Goal: Task Accomplishment & Management: Manage account settings

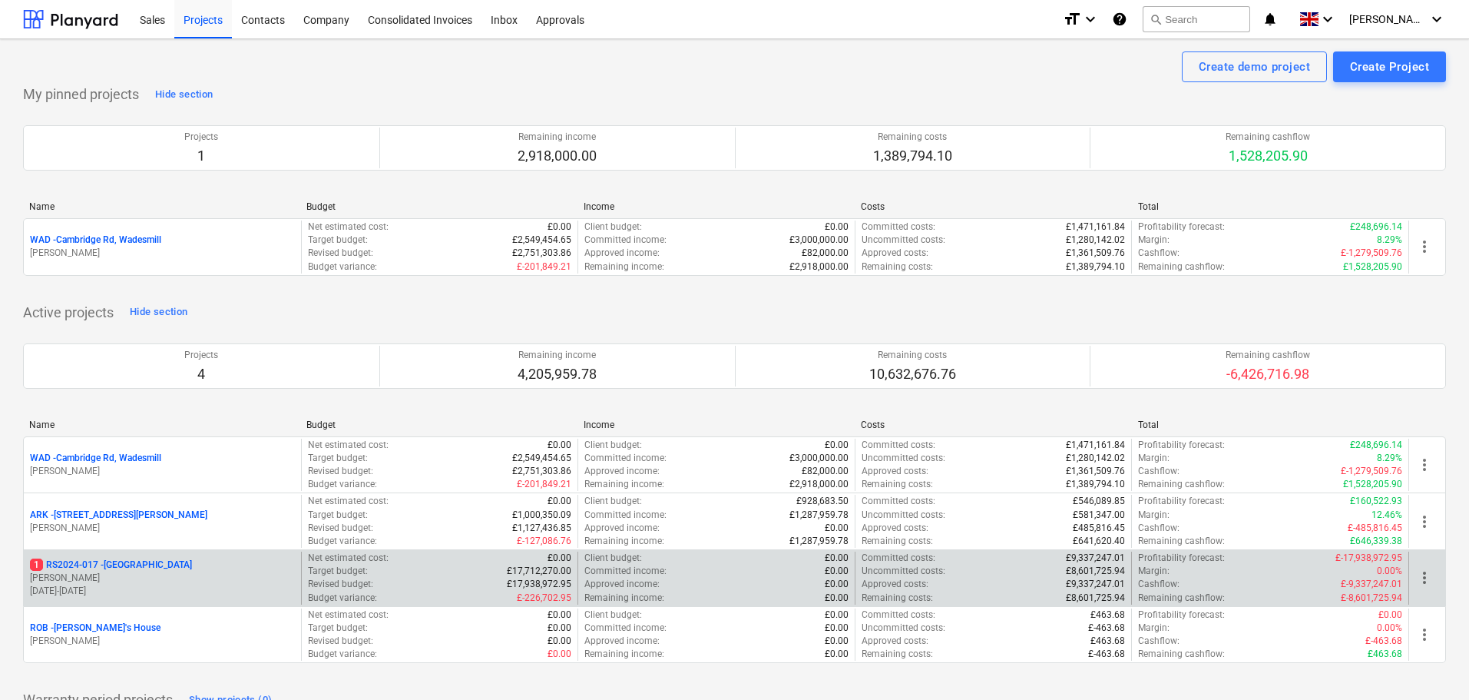
click at [109, 566] on p "1 RS2024-017 - [GEOGRAPHIC_DATA]" at bounding box center [111, 564] width 162 height 13
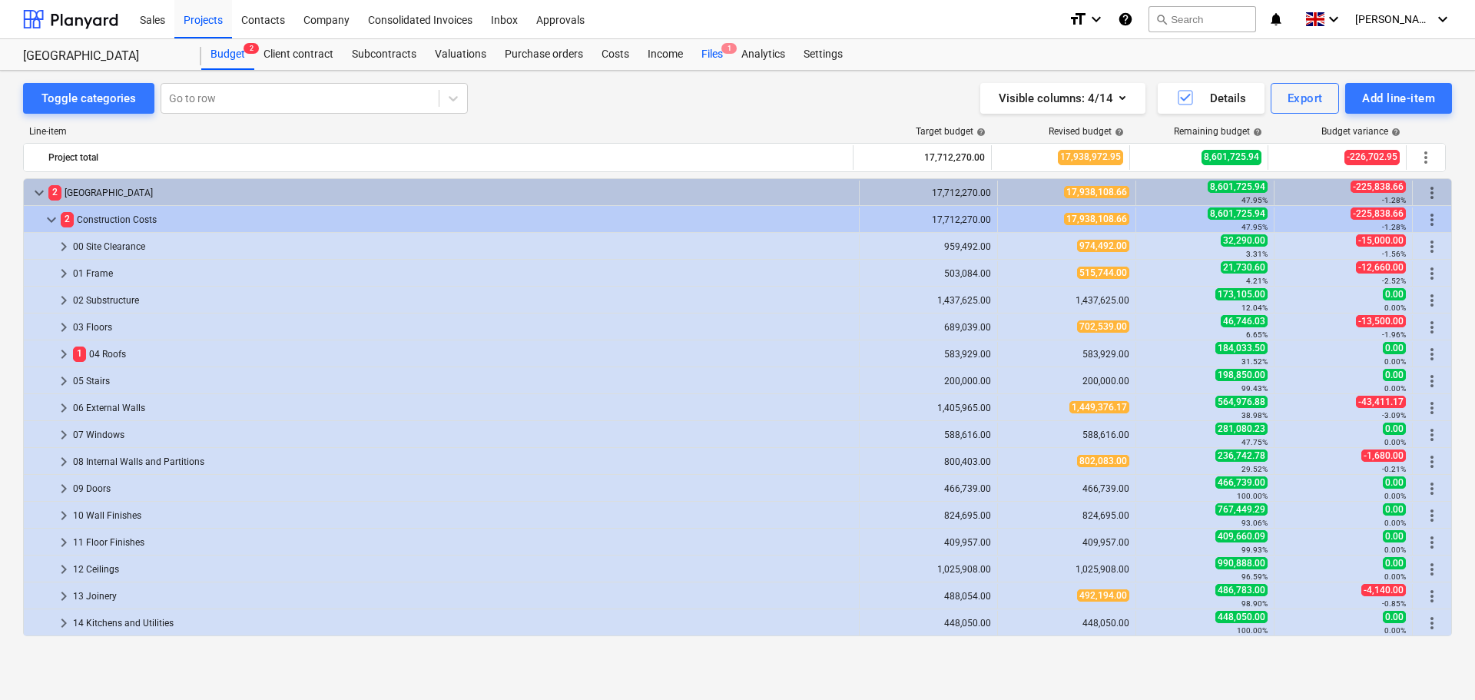
click at [727, 55] on div "Files 1" at bounding box center [712, 54] width 40 height 31
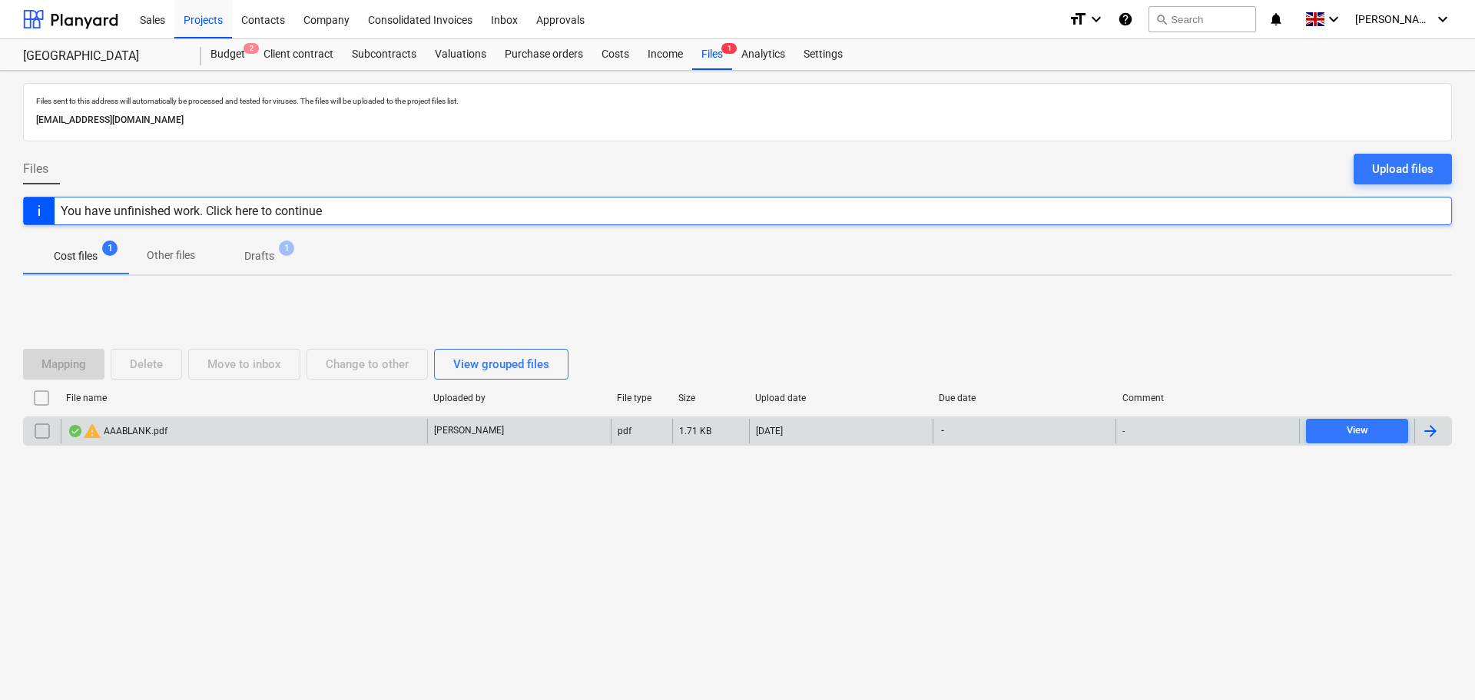
click at [48, 432] on input "checkbox" at bounding box center [42, 431] width 25 height 25
click at [164, 376] on button "Delete" at bounding box center [146, 364] width 71 height 31
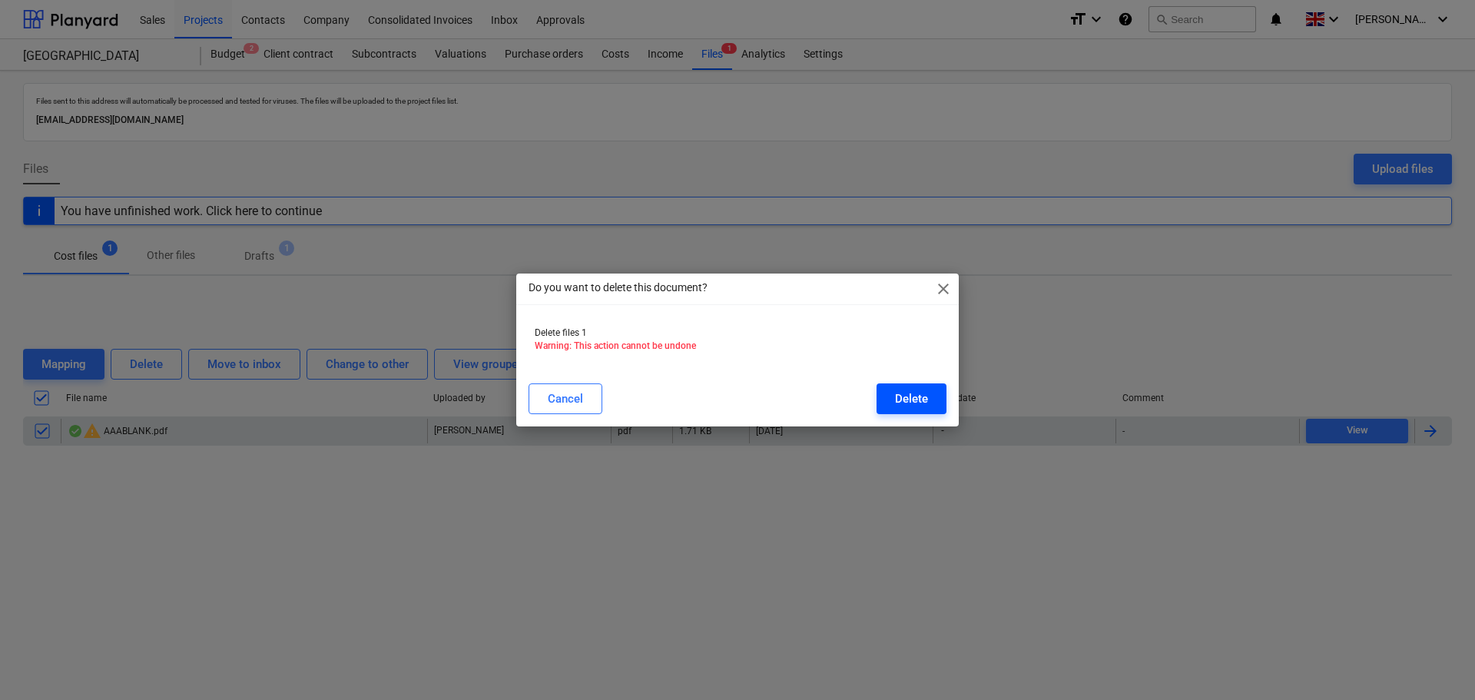
click at [914, 405] on div "Delete" at bounding box center [911, 399] width 33 height 20
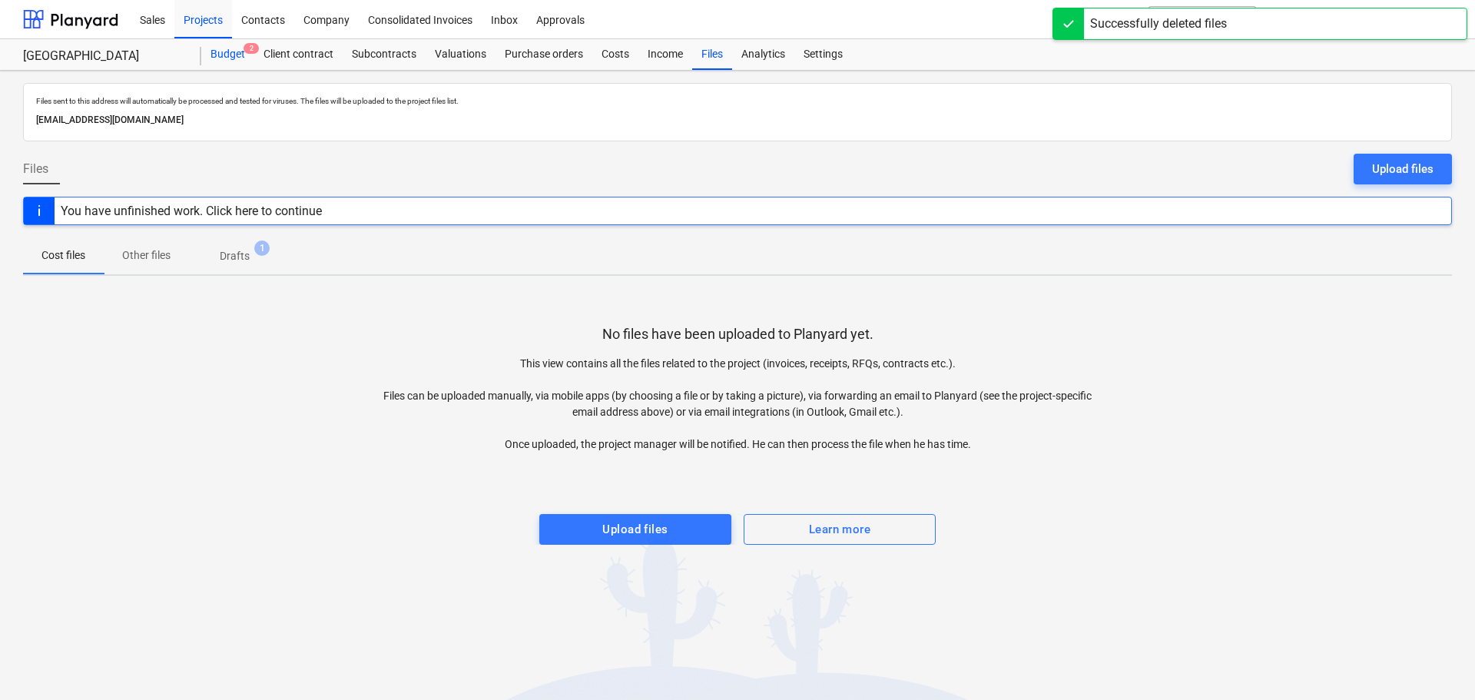
click at [238, 54] on div "Budget 2" at bounding box center [227, 54] width 53 height 31
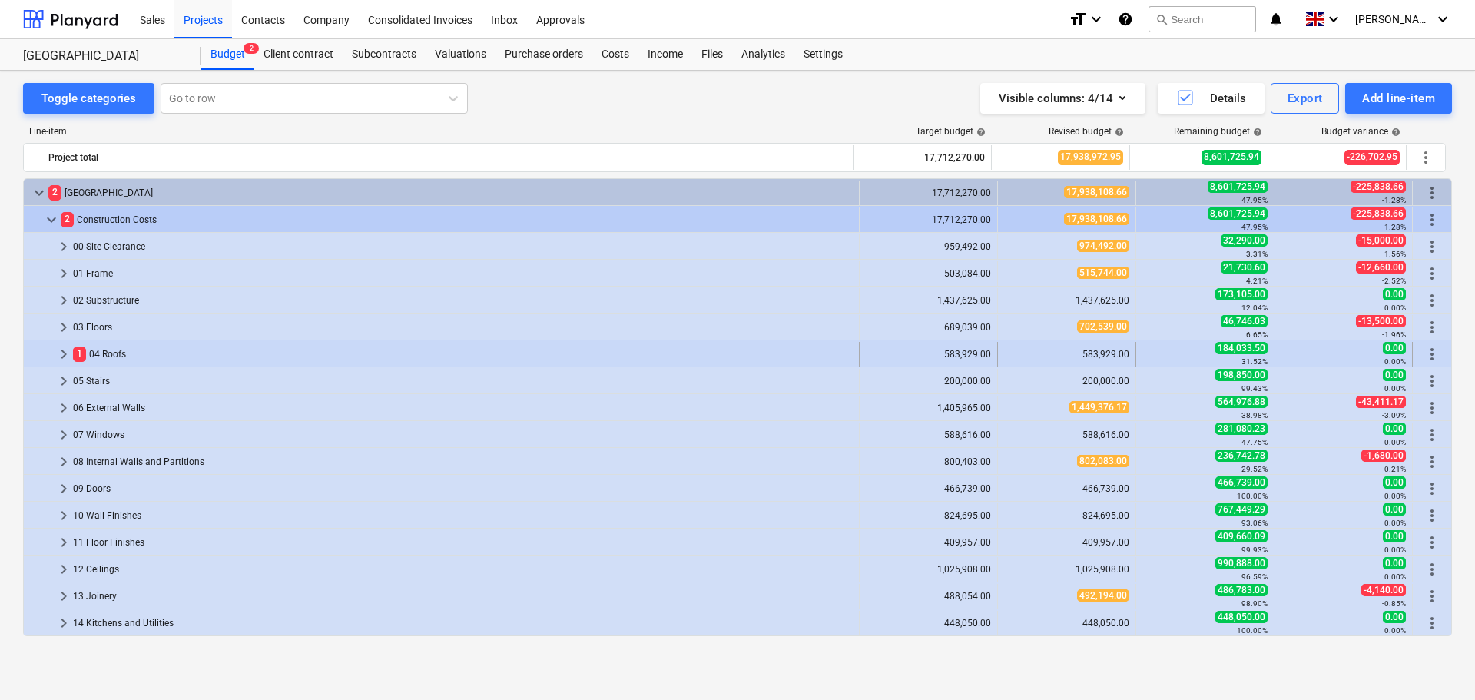
click at [64, 347] on span "keyboard_arrow_right" at bounding box center [64, 354] width 18 height 18
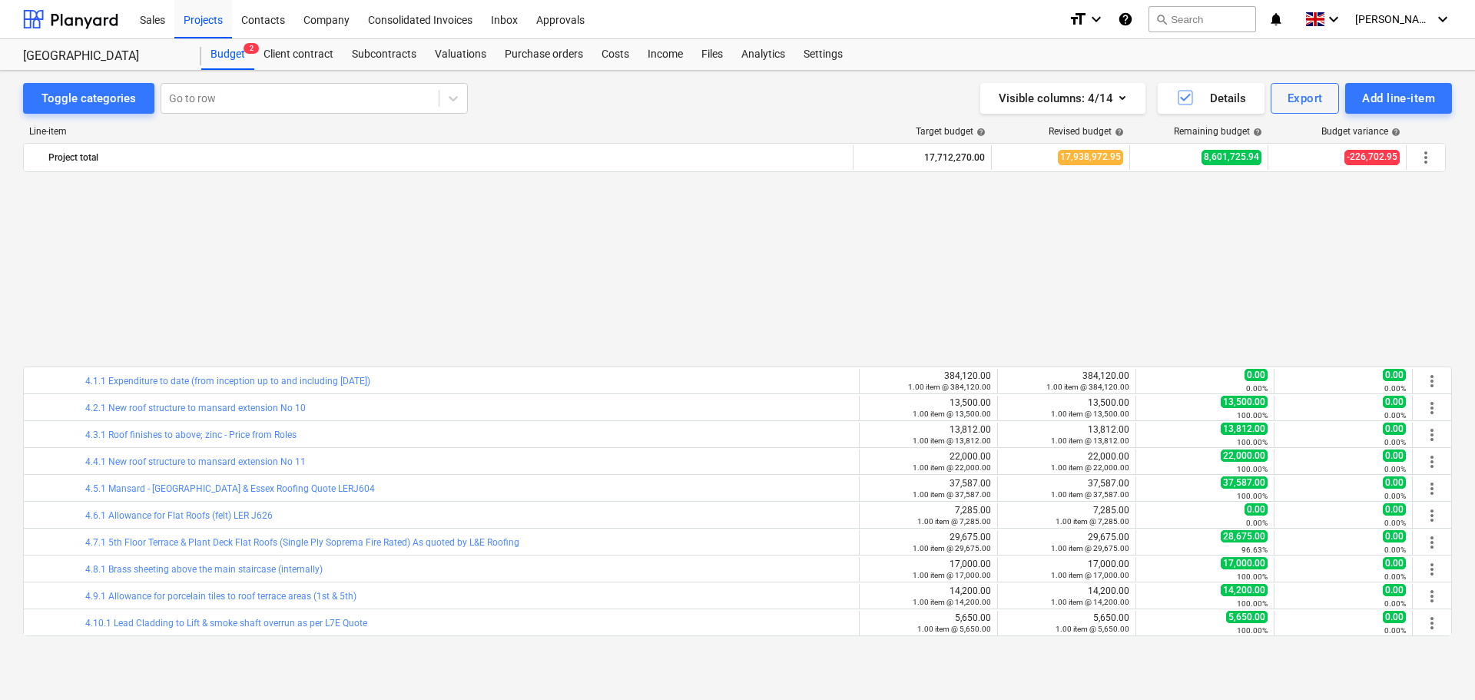
scroll to position [230, 0]
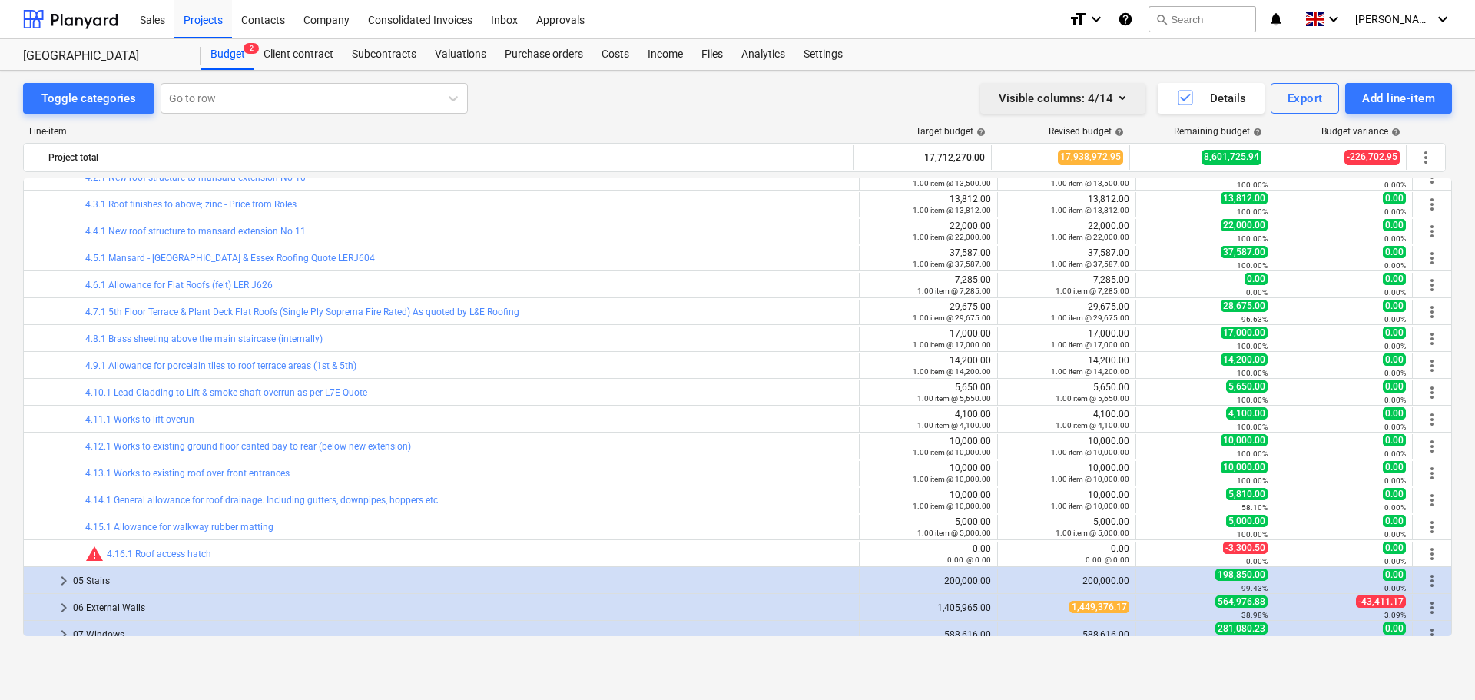
click at [1128, 98] on icon "button" at bounding box center [1122, 97] width 18 height 18
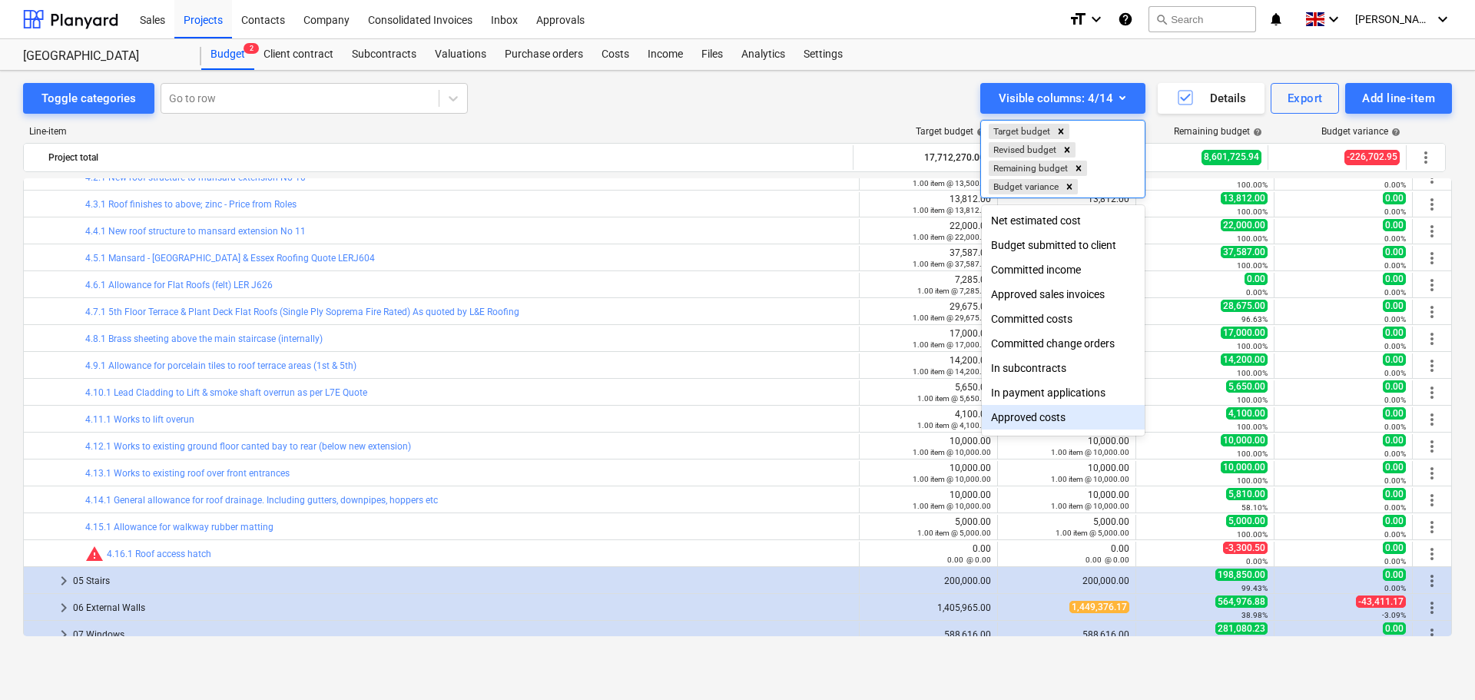
click at [1051, 416] on div "Approved costs" at bounding box center [1063, 417] width 163 height 25
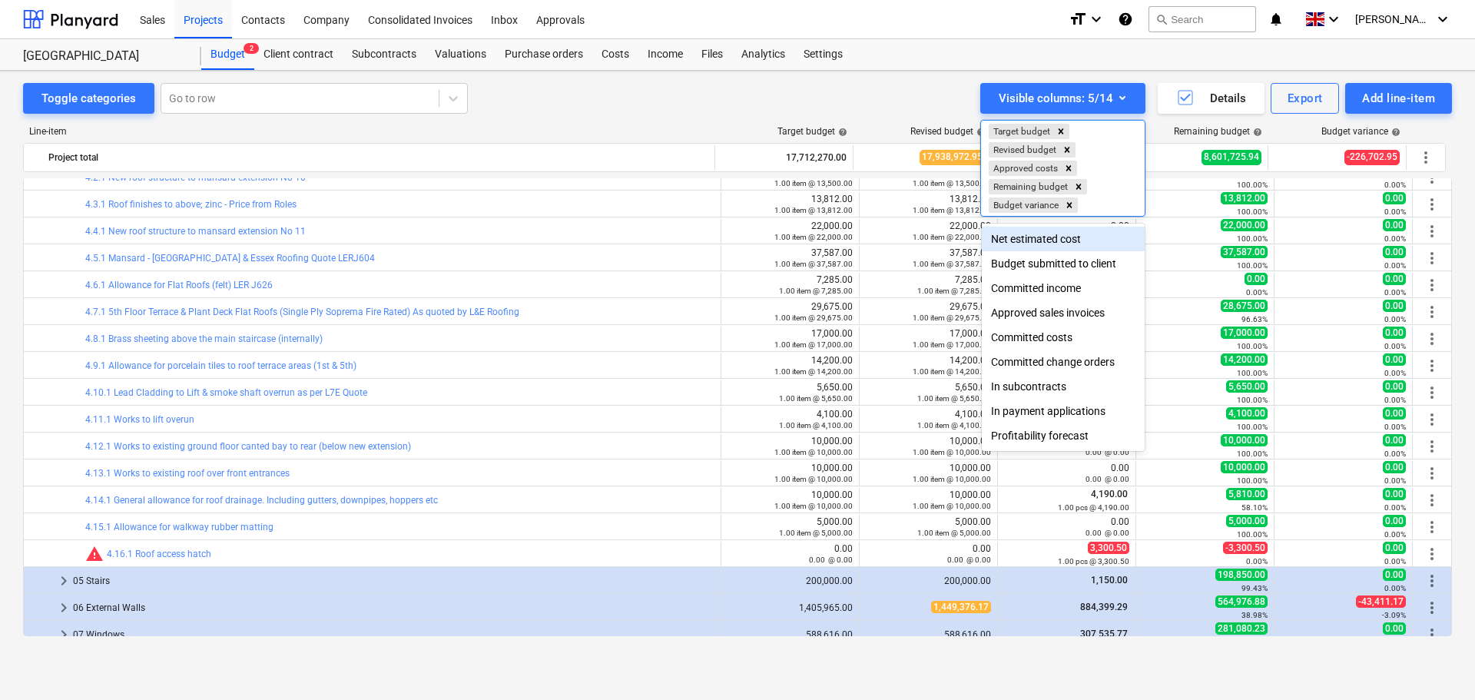
click at [942, 81] on div at bounding box center [737, 350] width 1475 height 700
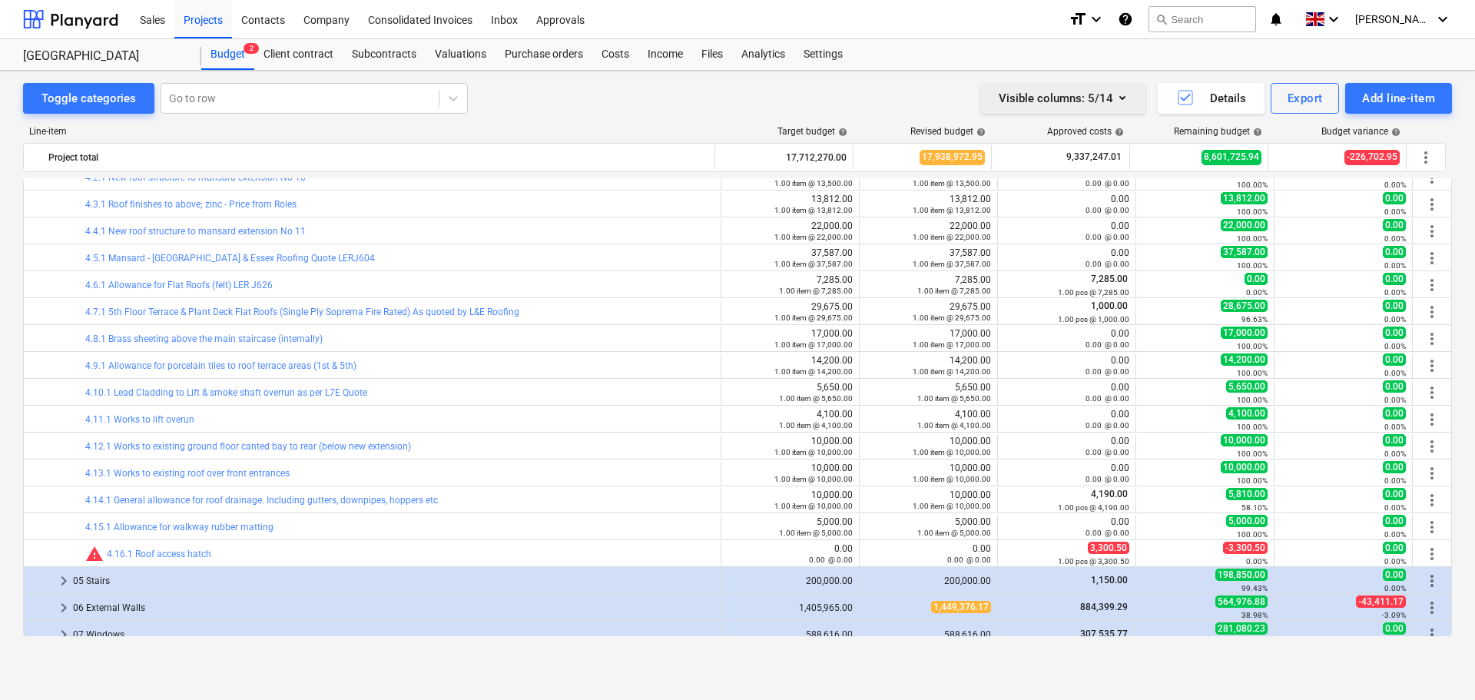
click at [1116, 101] on icon "button" at bounding box center [1122, 97] width 18 height 18
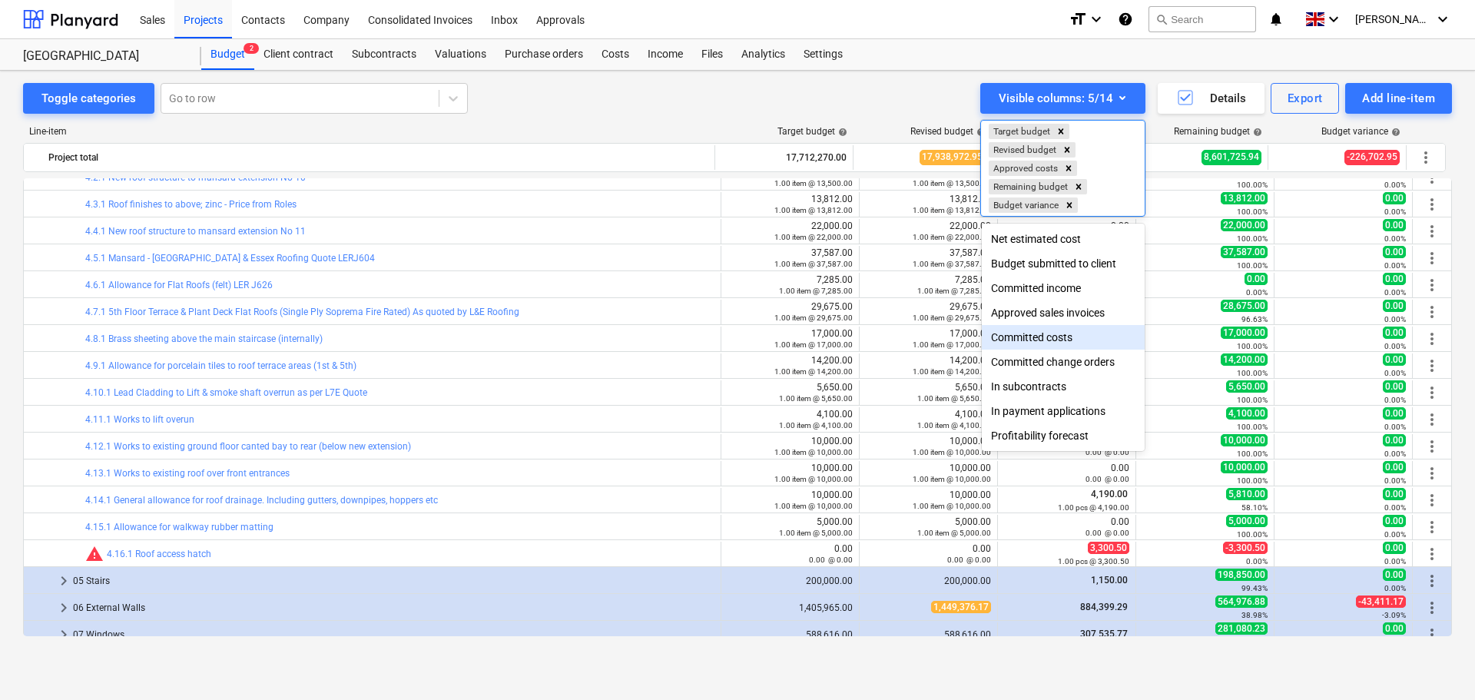
click at [1052, 347] on div "Committed costs" at bounding box center [1063, 337] width 163 height 25
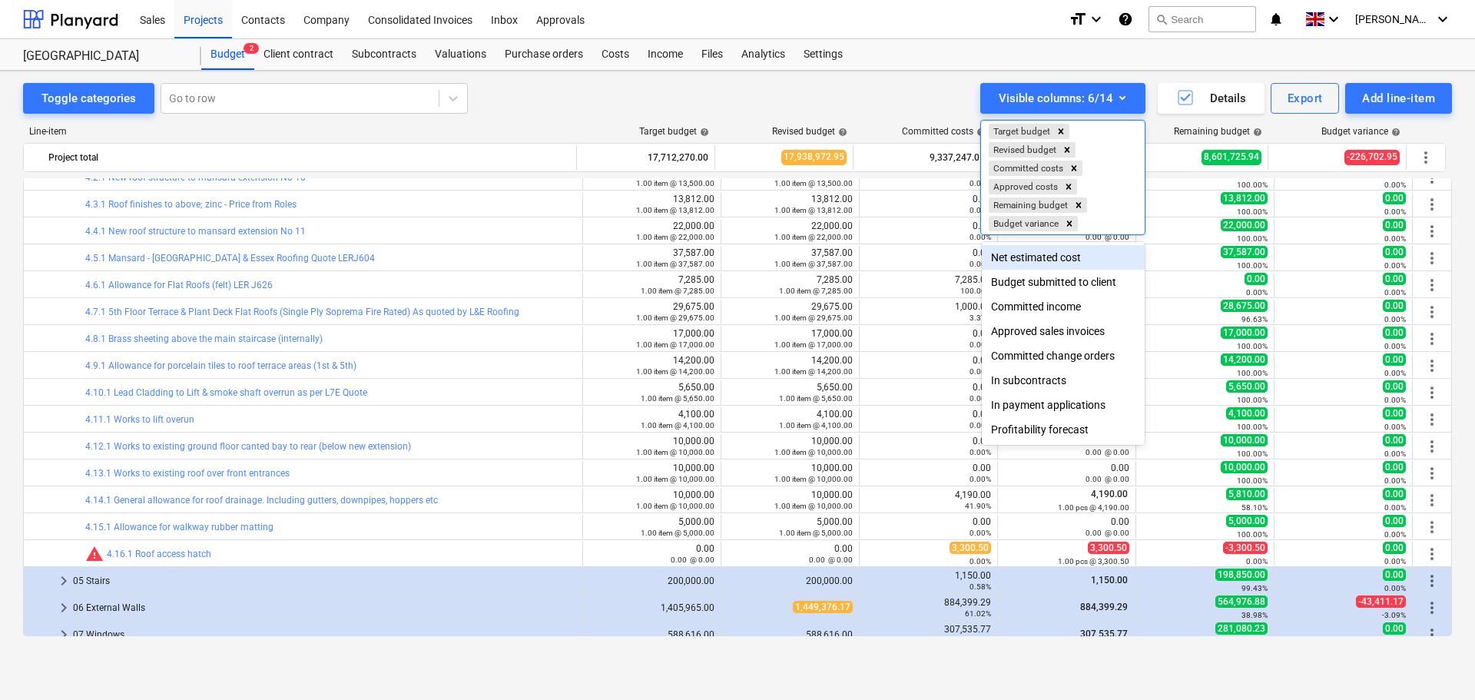
click at [947, 88] on div at bounding box center [737, 350] width 1475 height 700
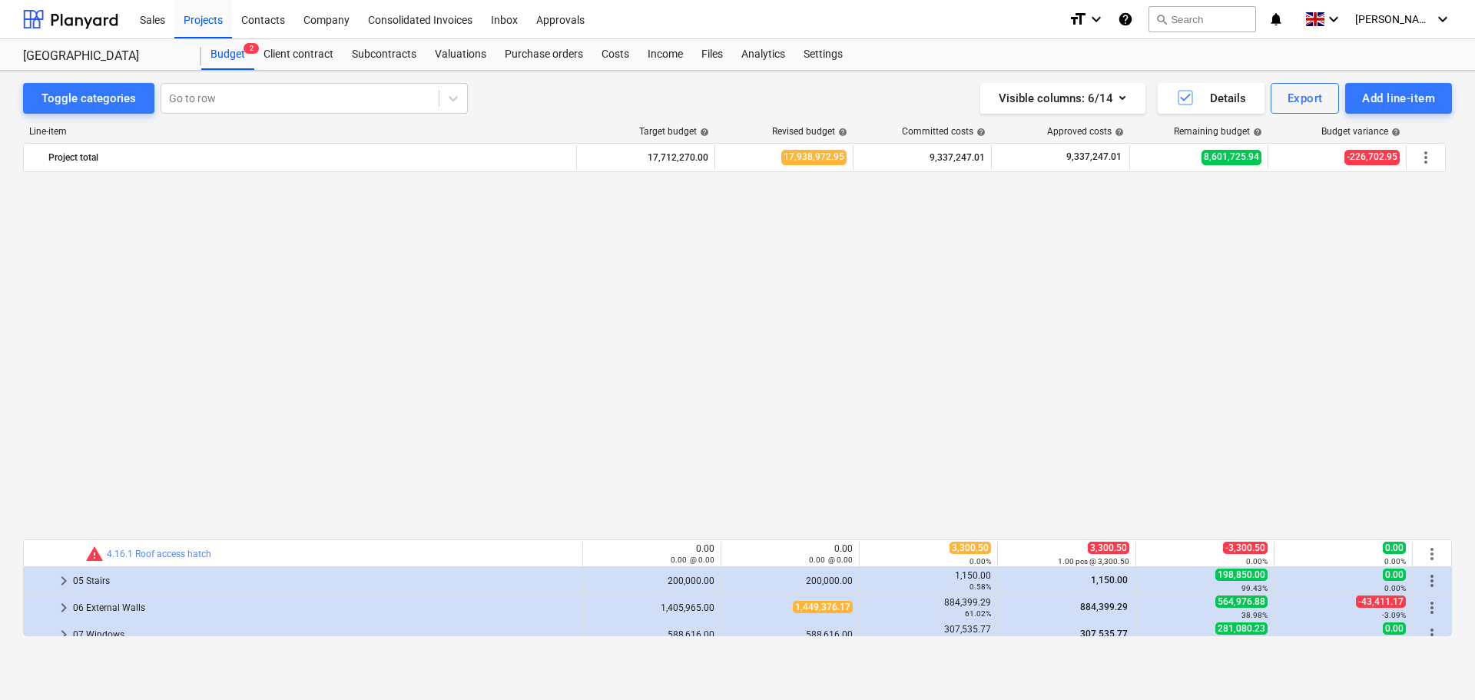
scroll to position [644, 0]
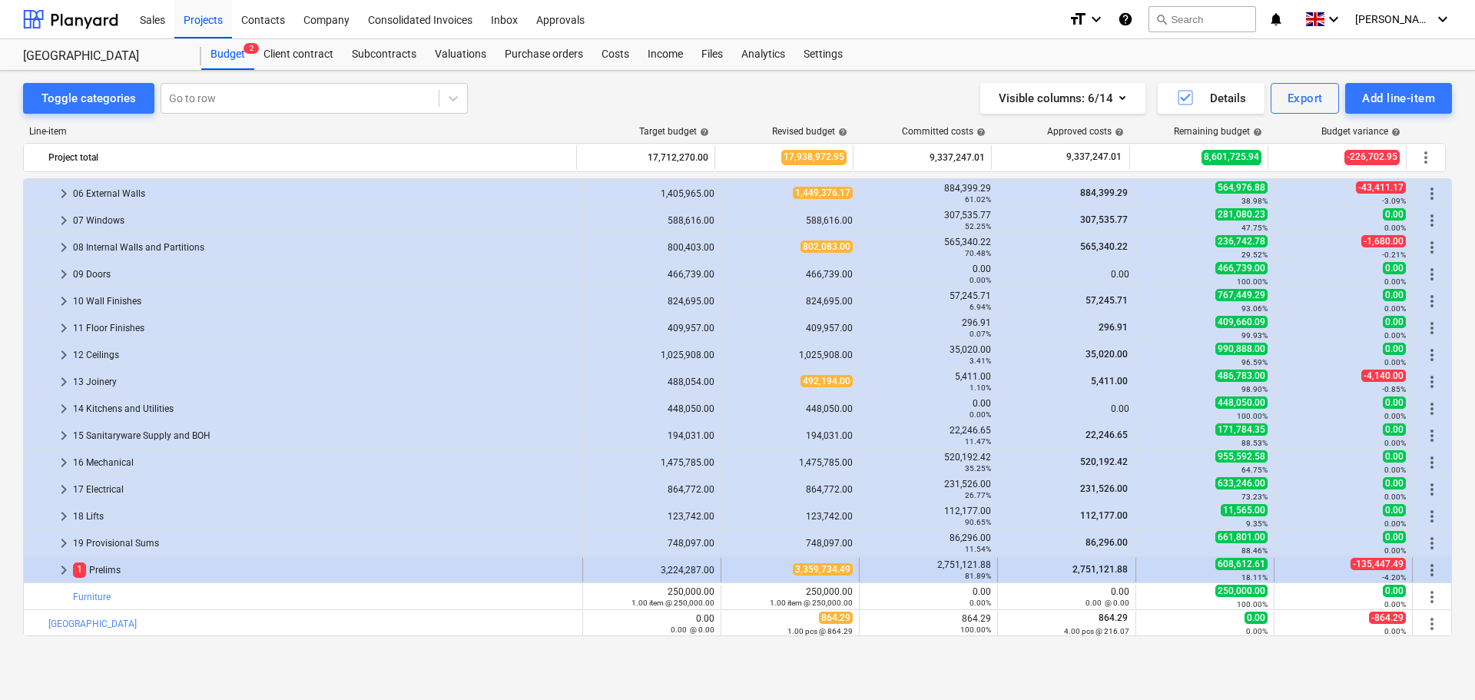
click at [61, 571] on span "keyboard_arrow_right" at bounding box center [64, 570] width 18 height 18
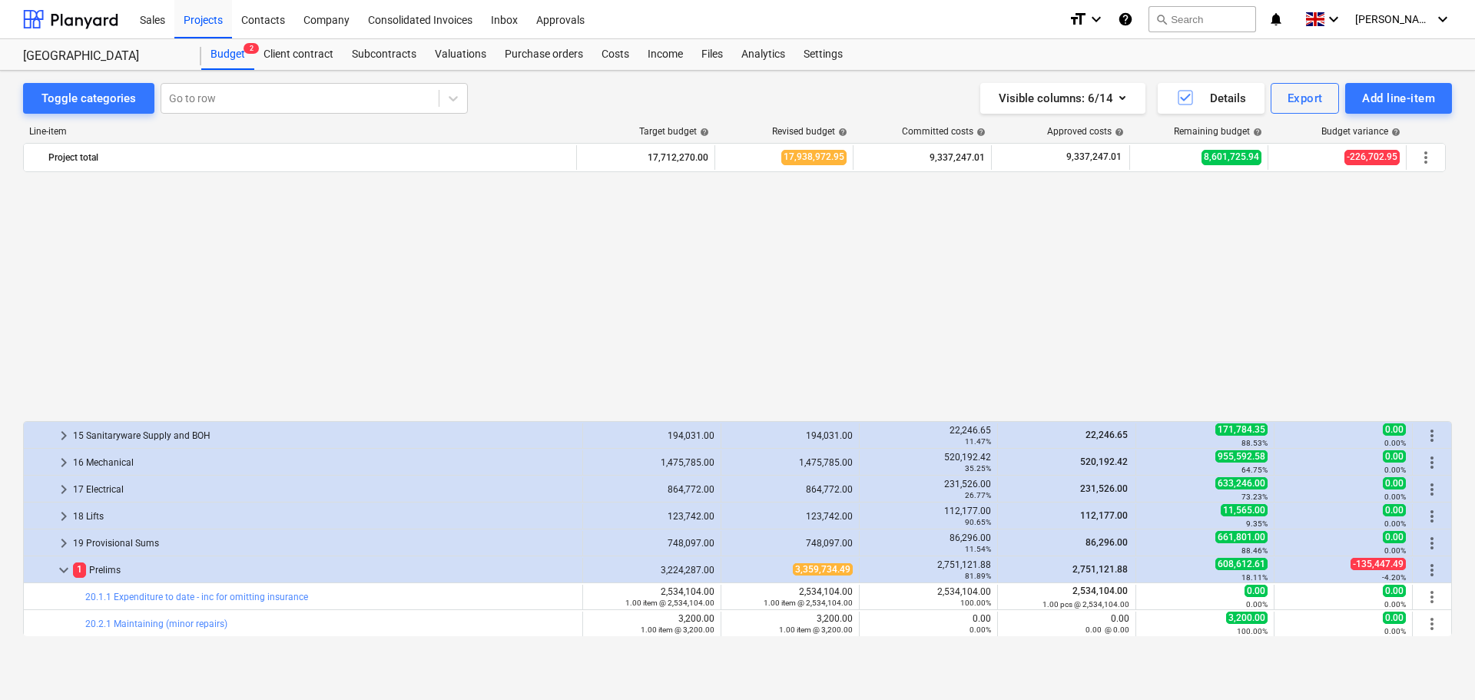
scroll to position [952, 0]
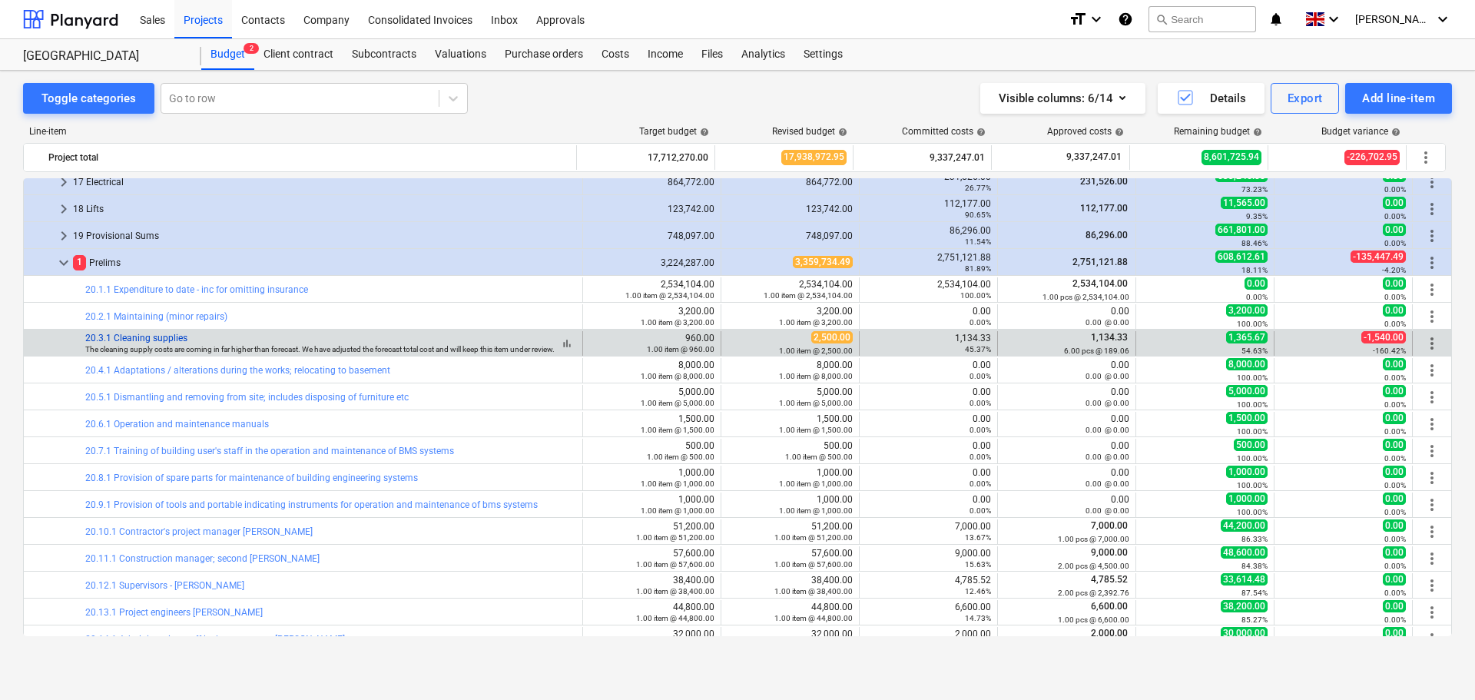
click at [172, 336] on link "20.3.1 Cleaning supplies" at bounding box center [136, 338] width 102 height 11
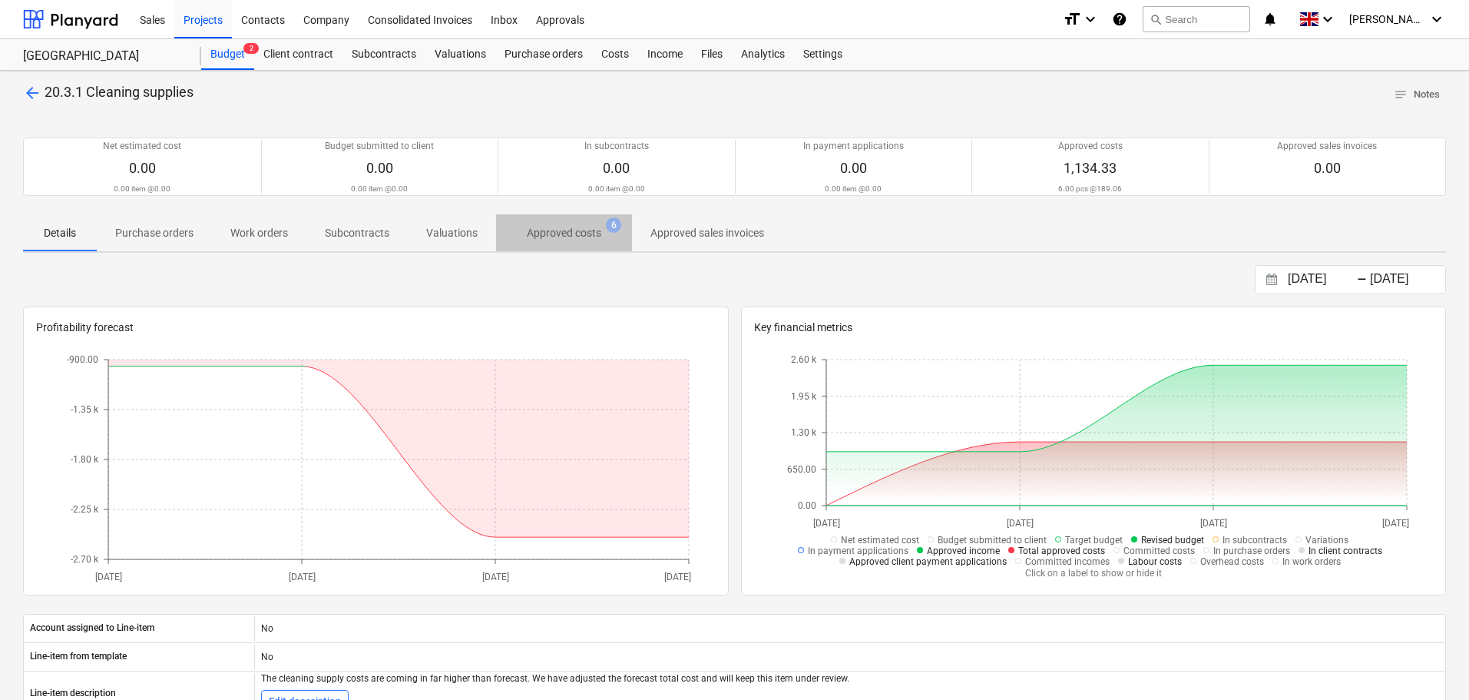
click at [557, 232] on p "Approved costs" at bounding box center [564, 233] width 75 height 16
click at [35, 92] on span "arrow_back" at bounding box center [32, 93] width 18 height 18
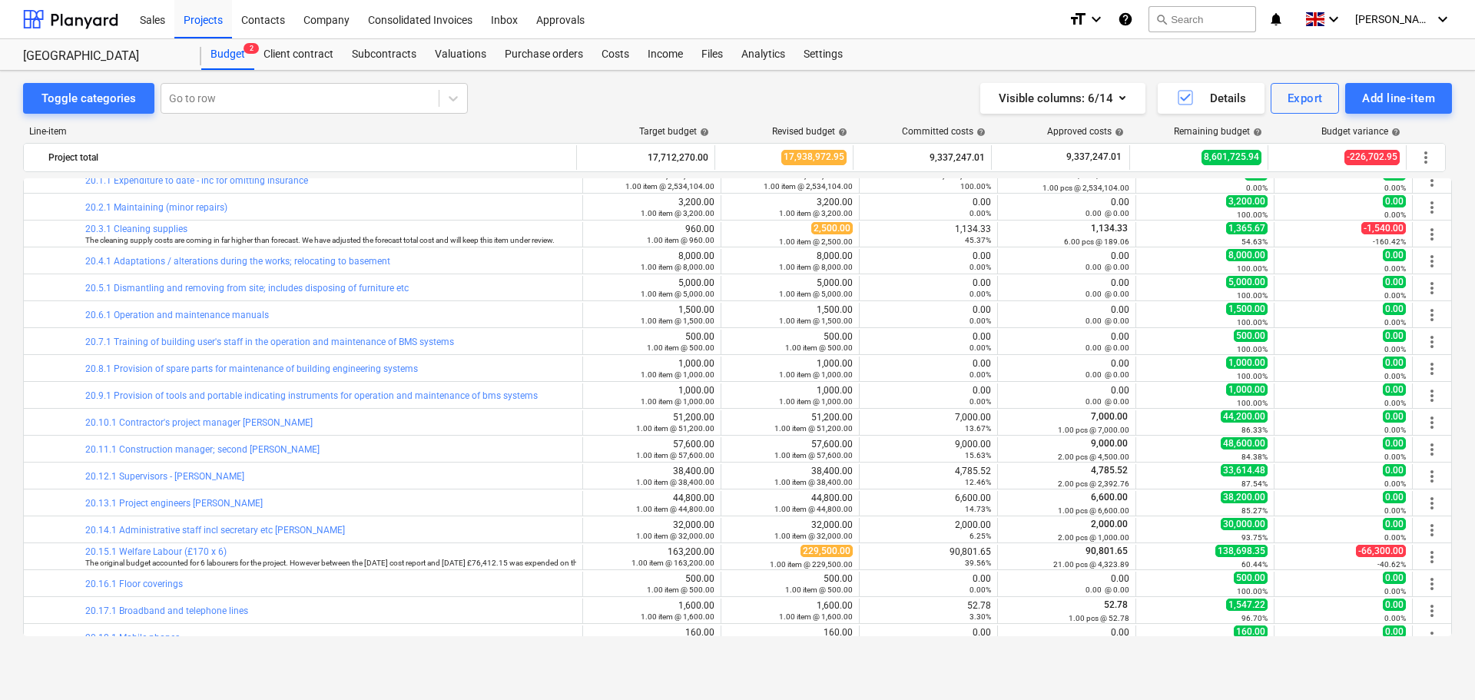
scroll to position [1059, 0]
